Goal: Information Seeking & Learning: Learn about a topic

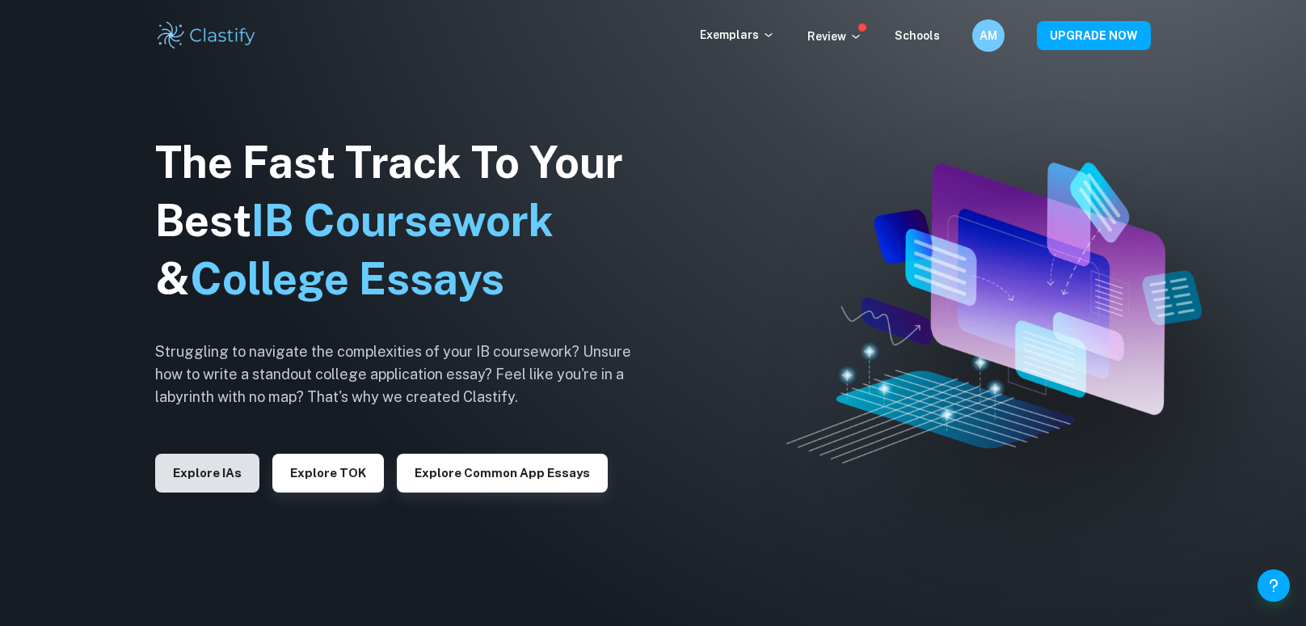
click at [238, 470] on button "Explore IAs" at bounding box center [207, 472] width 104 height 39
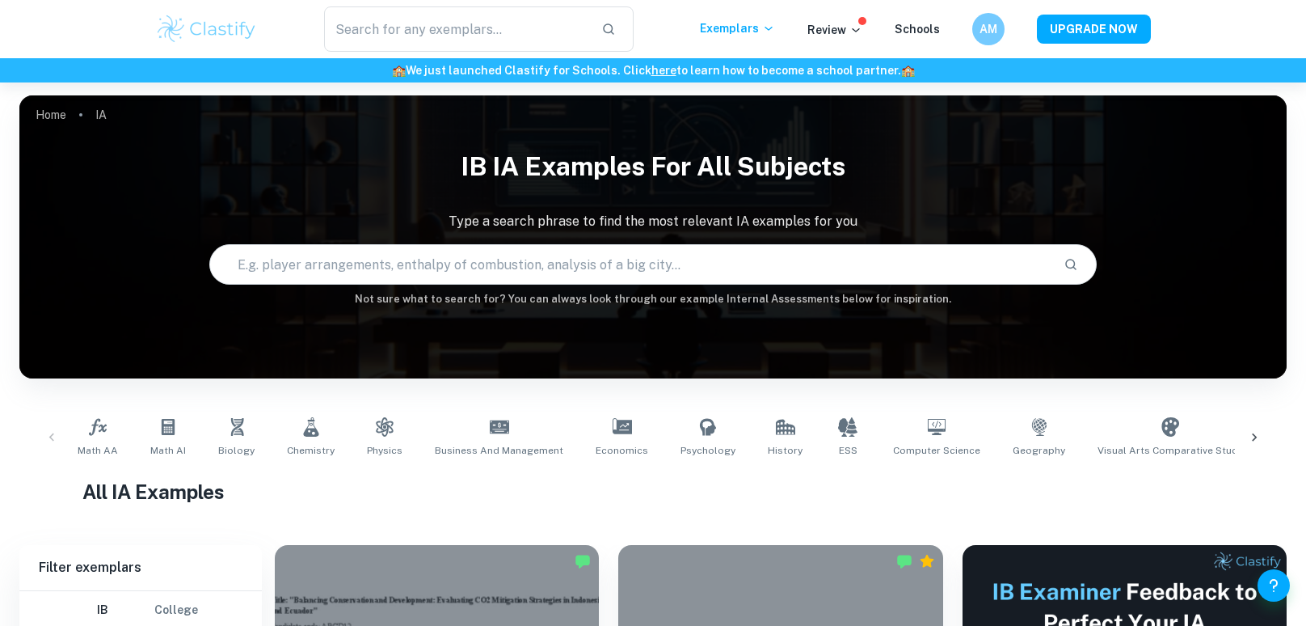
scroll to position [270, 0]
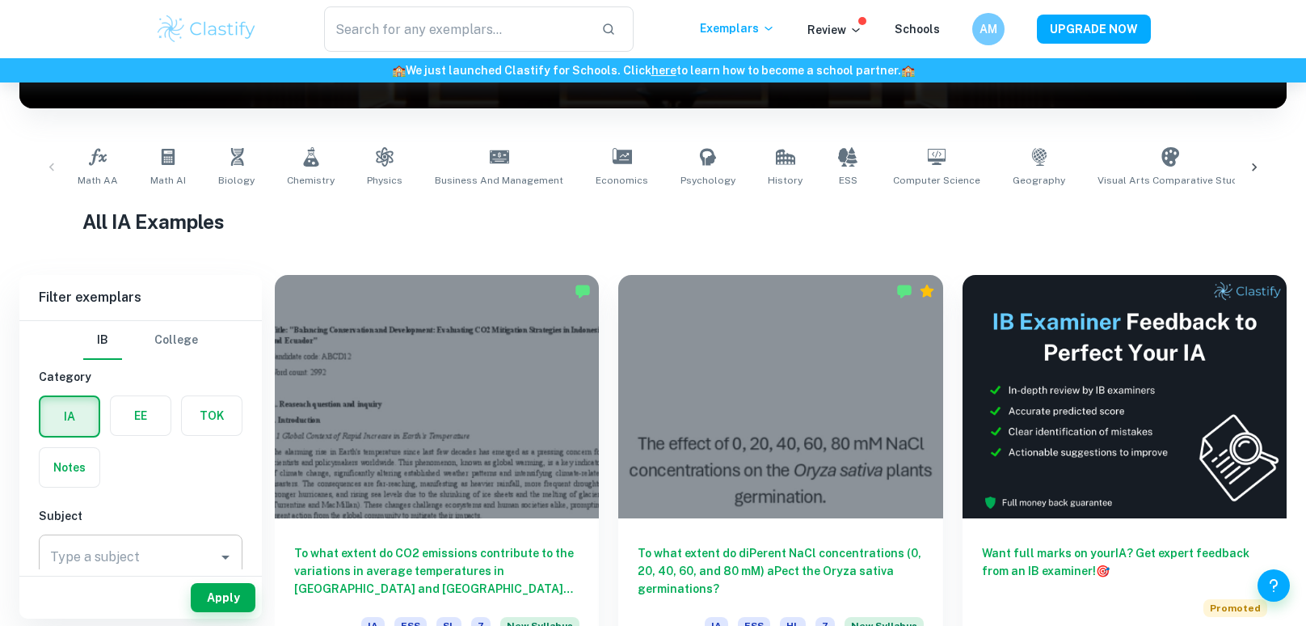
click at [166, 542] on input "Type a subject" at bounding box center [128, 557] width 165 height 31
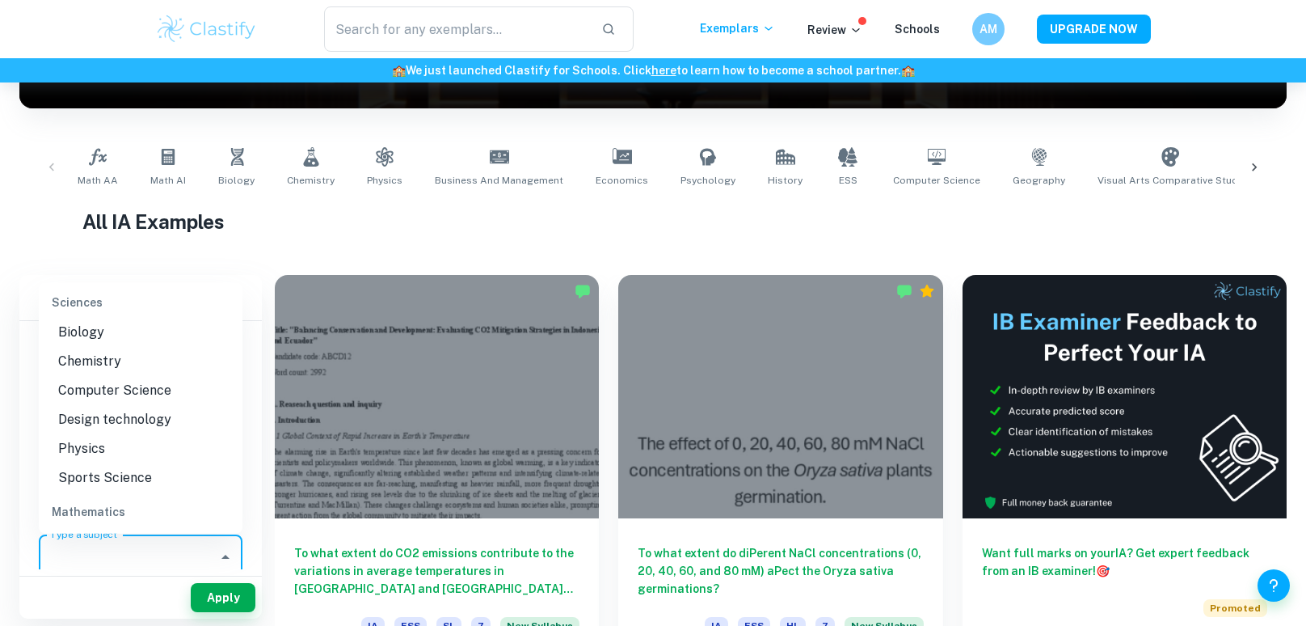
scroll to position [2010, 0]
click at [103, 432] on li "Physics" at bounding box center [141, 446] width 204 height 29
type input "Physics"
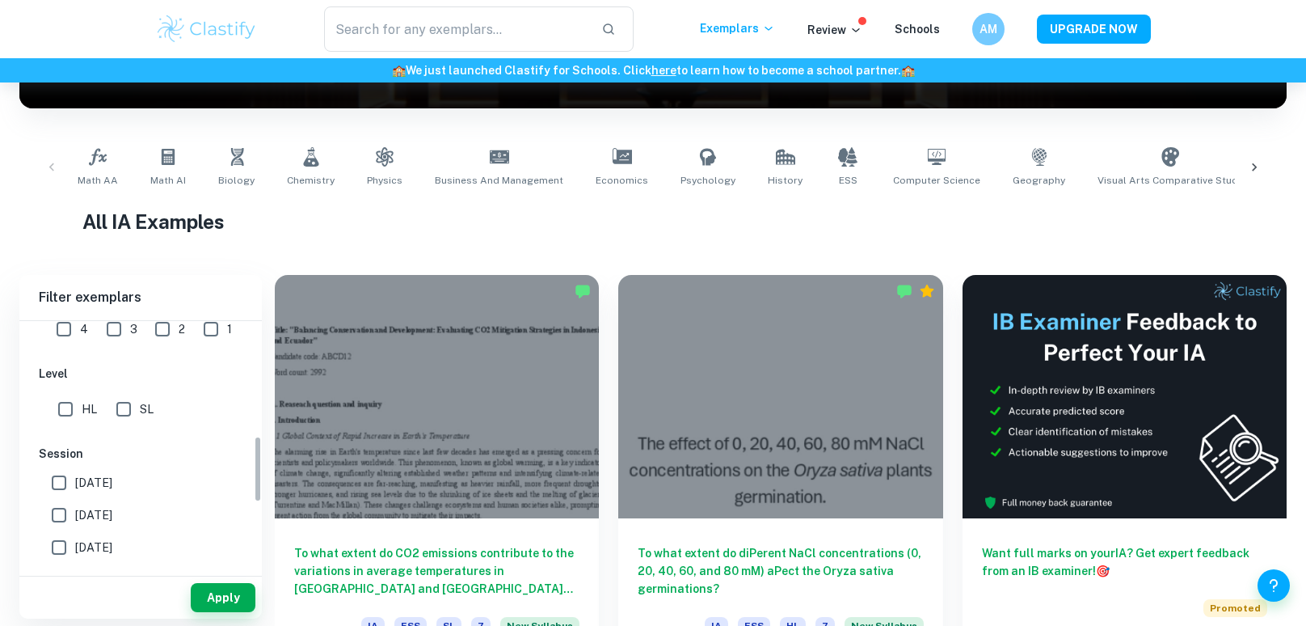
scroll to position [432, 0]
click at [64, 398] on input "HL" at bounding box center [65, 410] width 32 height 32
checkbox input "true"
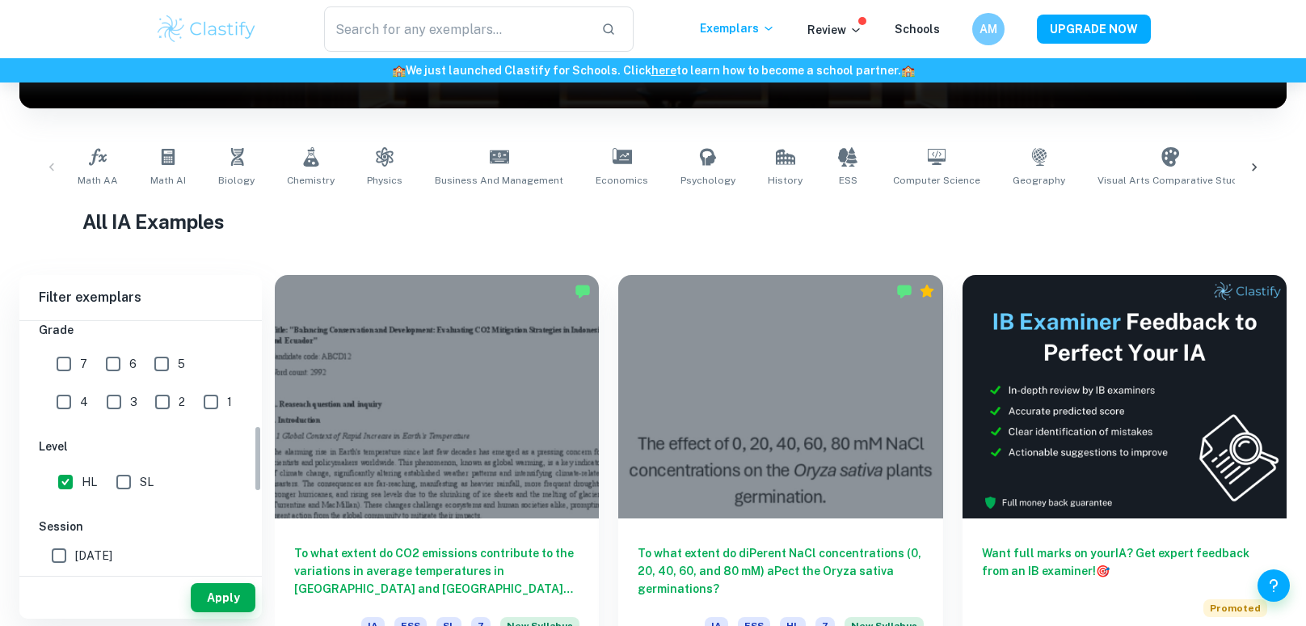
scroll to position [344, 0]
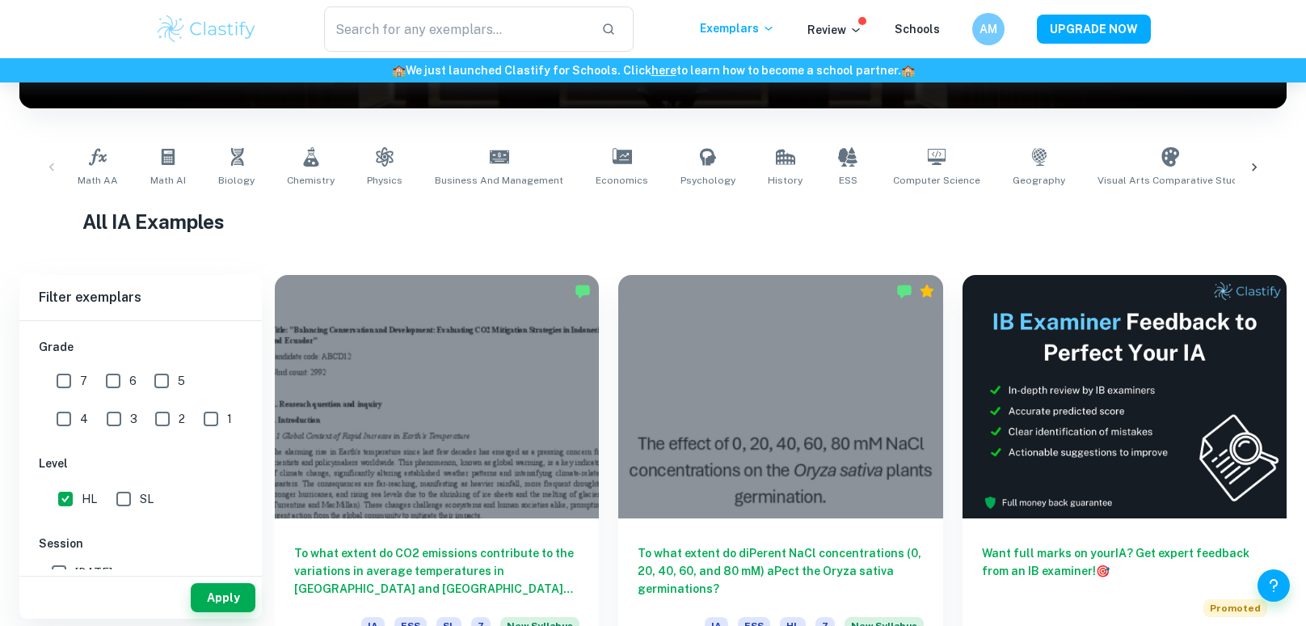
click at [61, 370] on input "7" at bounding box center [64, 381] width 32 height 32
checkbox input "true"
click at [213, 592] on button "Apply" at bounding box center [223, 597] width 65 height 29
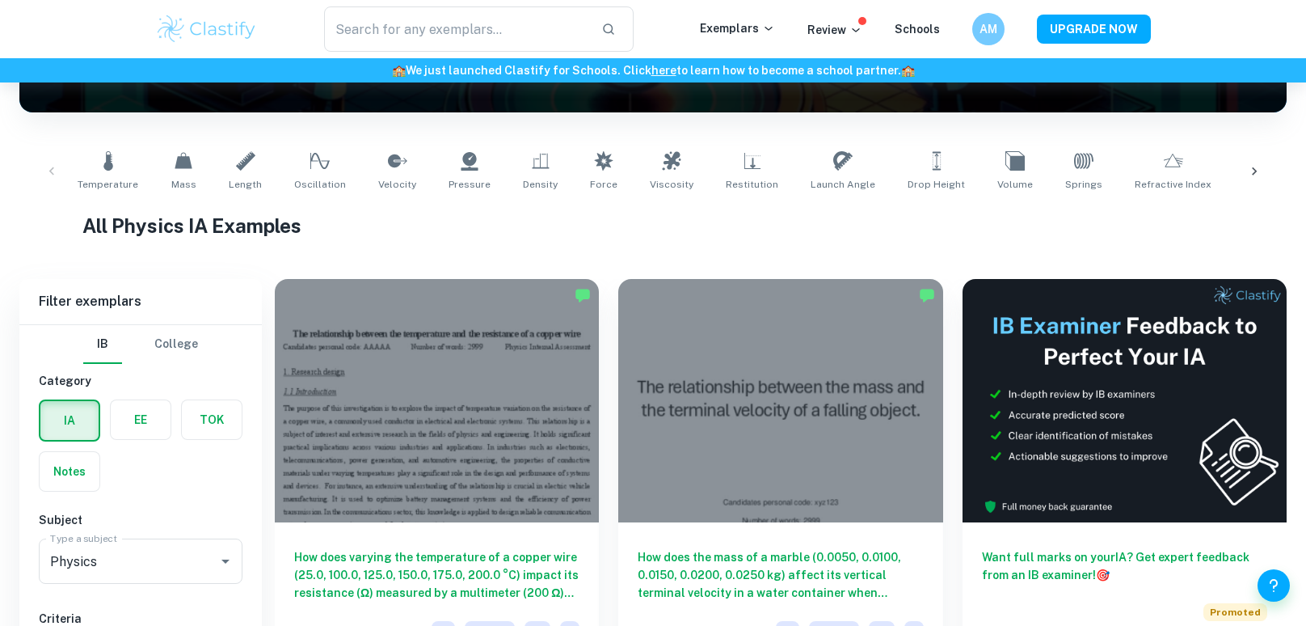
scroll to position [433, 0]
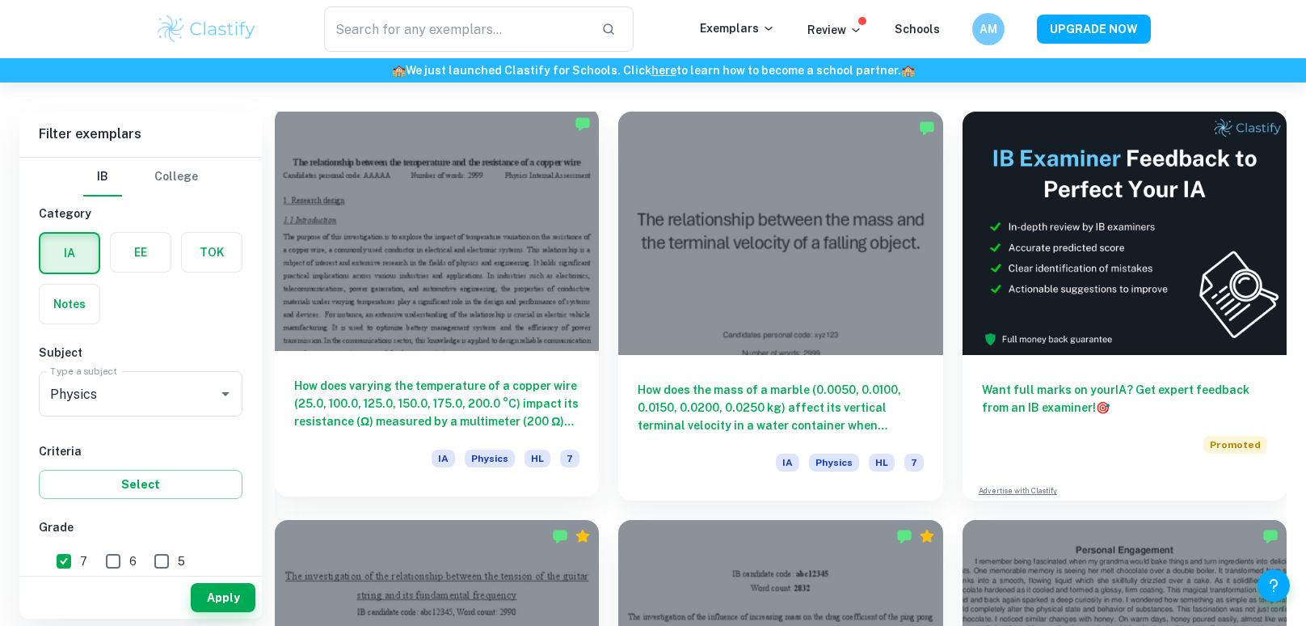
click at [444, 238] on div at bounding box center [437, 229] width 324 height 243
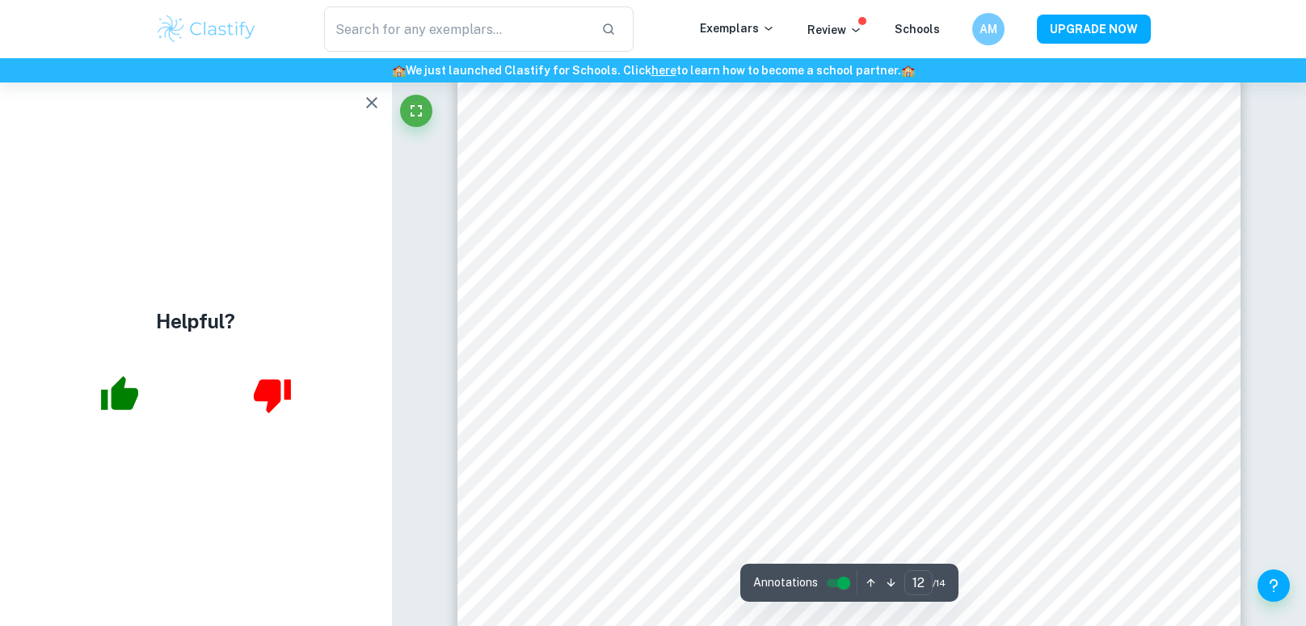
scroll to position [12551, 0]
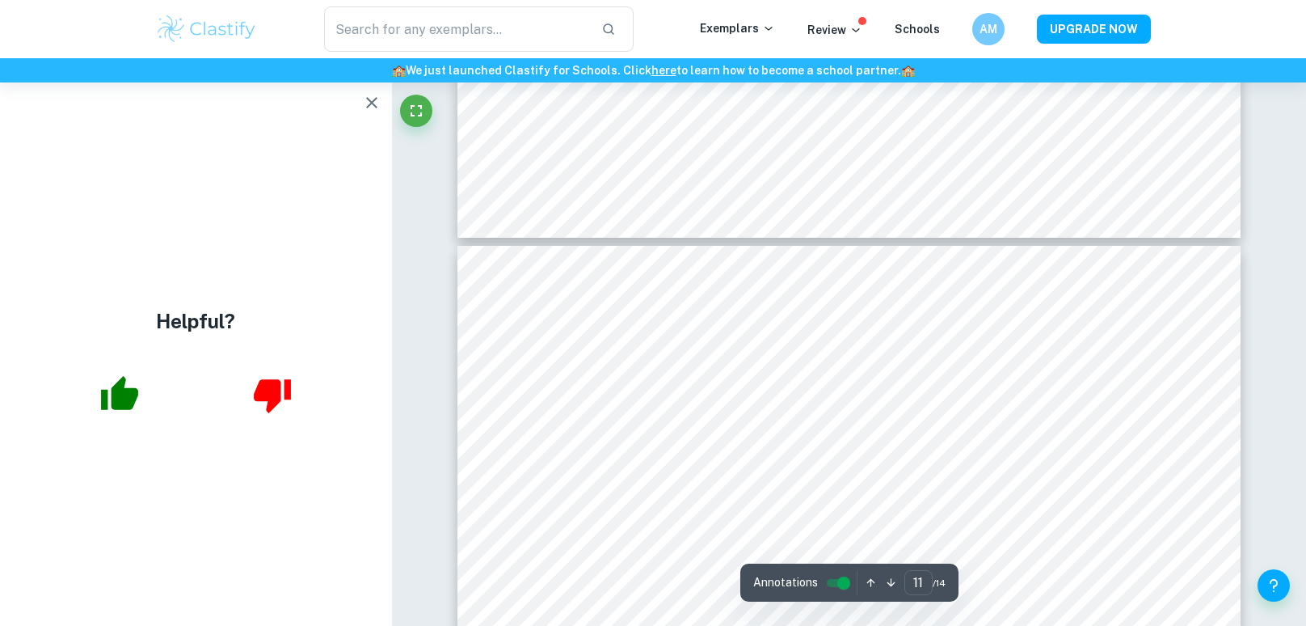
type input "10"
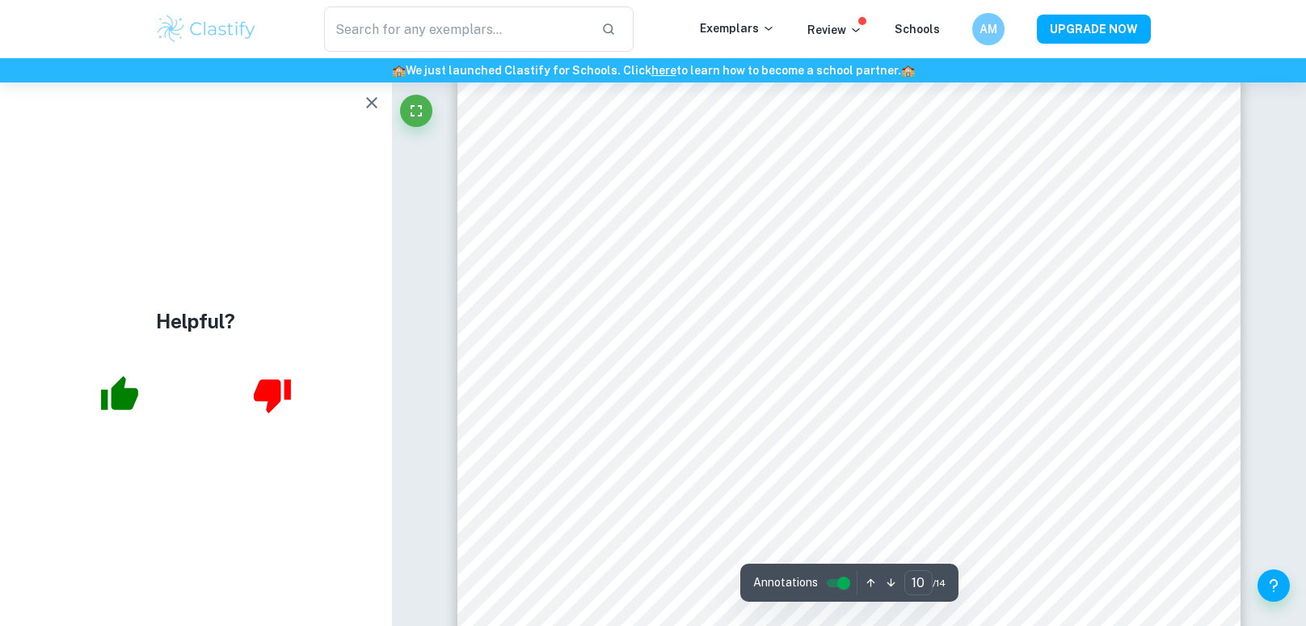
scroll to position [10659, 0]
